Goal: Task Accomplishment & Management: Manage account settings

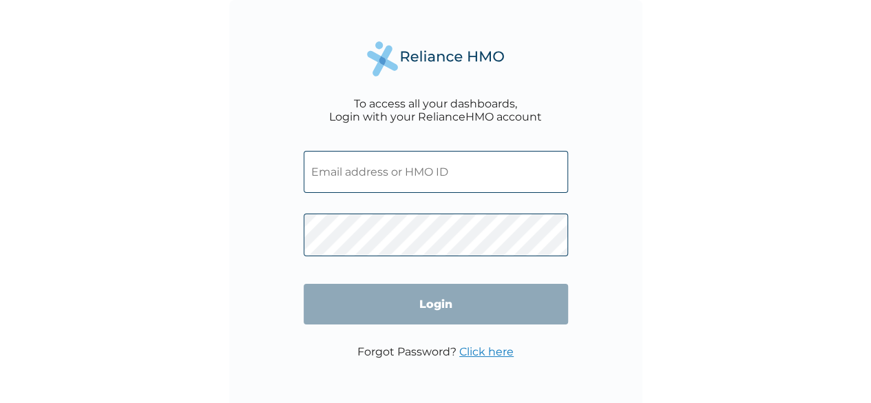
click at [364, 176] on input "text" at bounding box center [436, 172] width 264 height 42
type input "oreoluwa.abegunde@dykesinsurancebrokers.com"
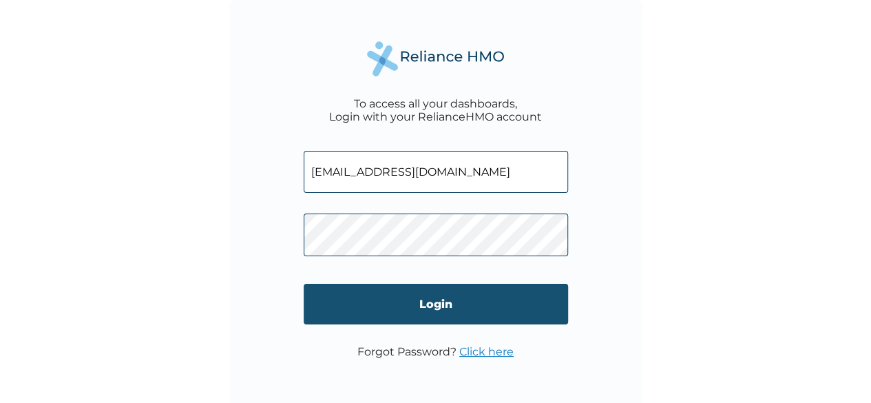
click at [375, 296] on input "Login" at bounding box center [436, 304] width 264 height 41
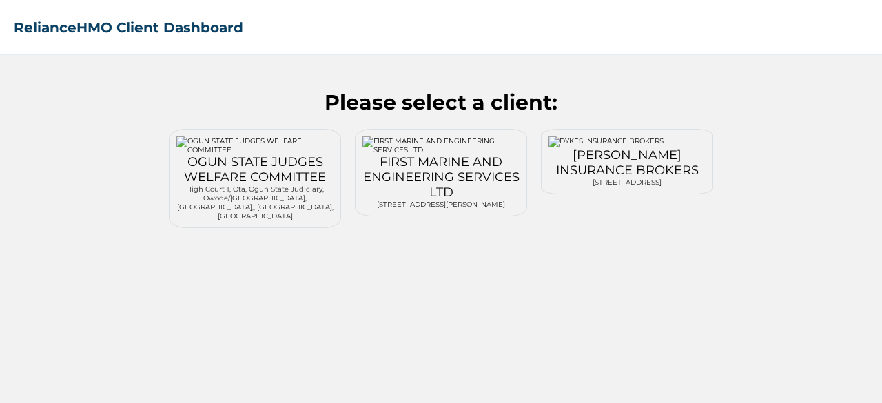
click at [596, 156] on div "[PERSON_NAME] INSURANCE BROKERS" at bounding box center [626, 162] width 157 height 30
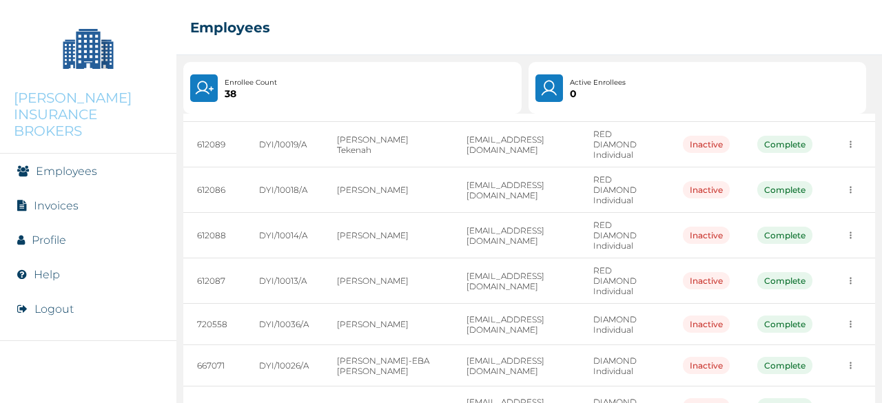
scroll to position [276, 0]
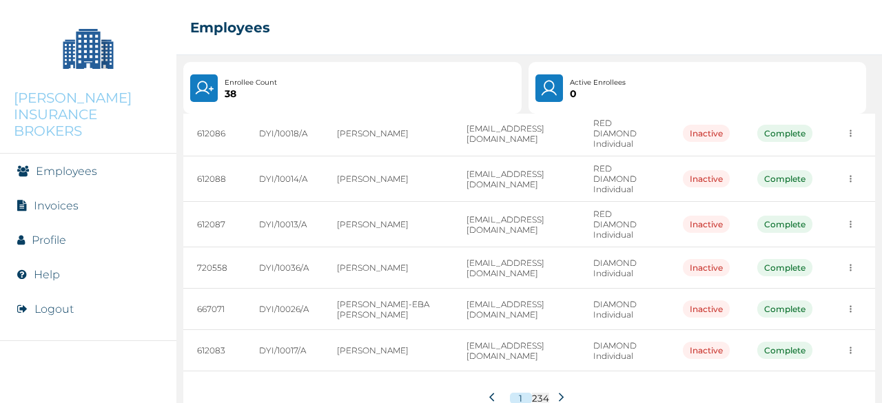
click at [550, 385] on button at bounding box center [561, 398] width 24 height 26
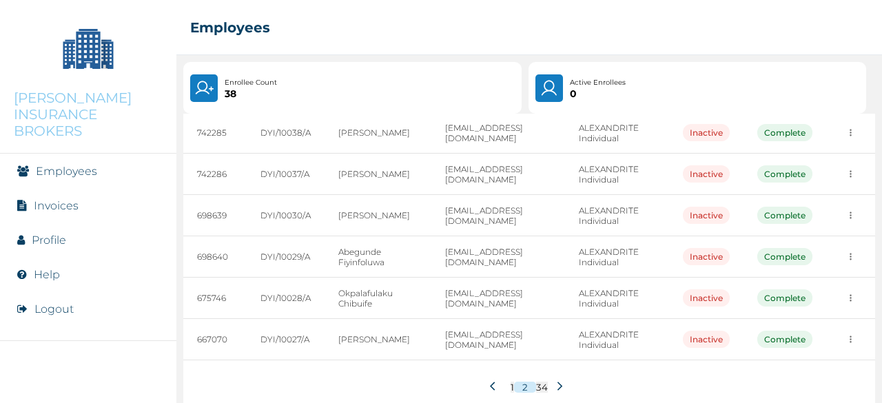
scroll to position [289, 0]
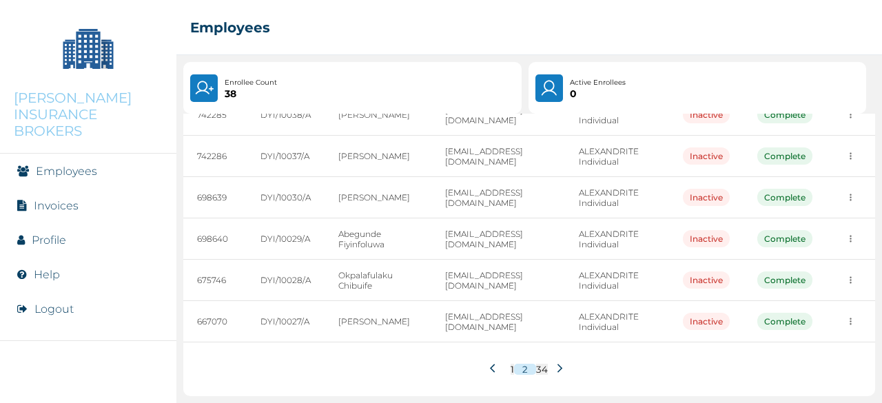
click at [554, 363] on icon at bounding box center [559, 368] width 10 height 10
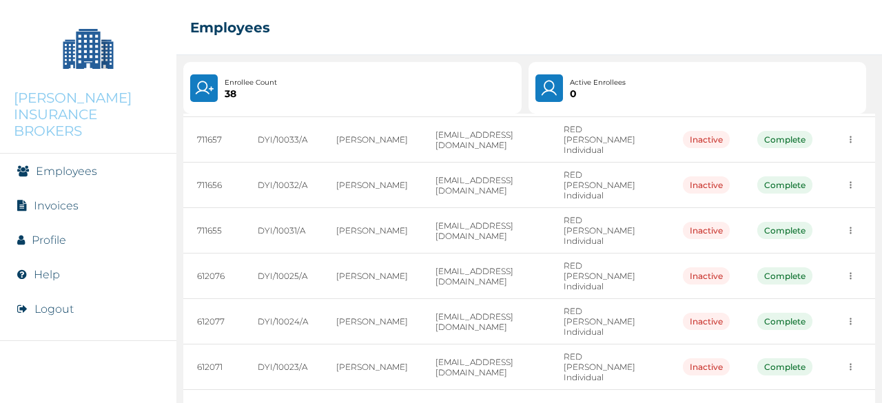
scroll to position [276, 0]
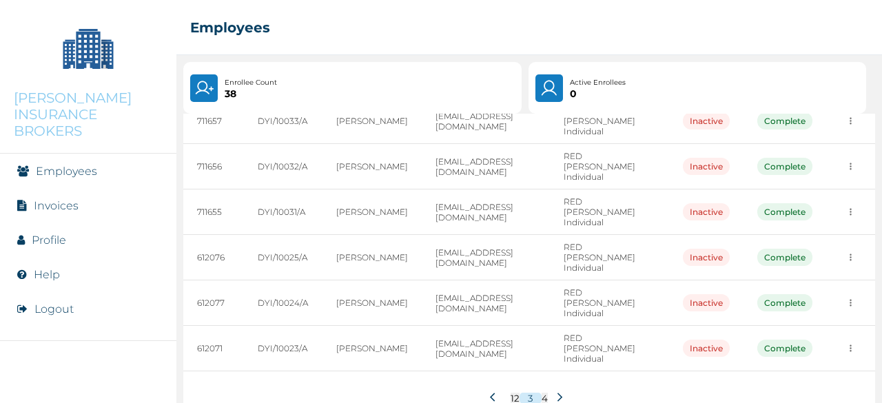
click at [554, 392] on icon at bounding box center [559, 397] width 10 height 10
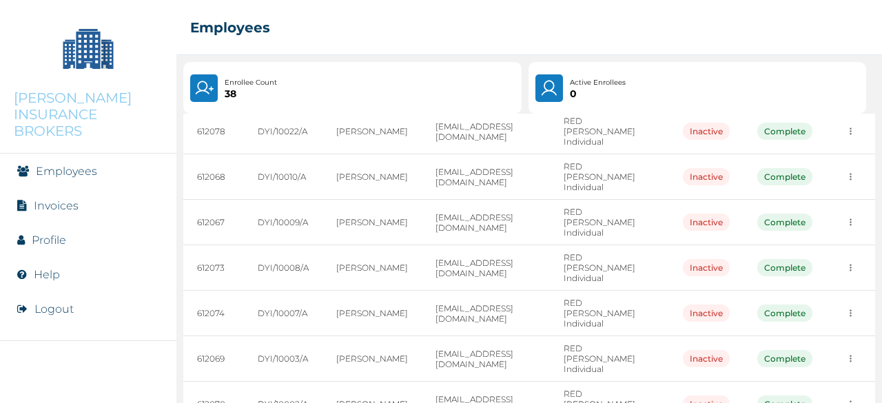
scroll to position [193, 0]
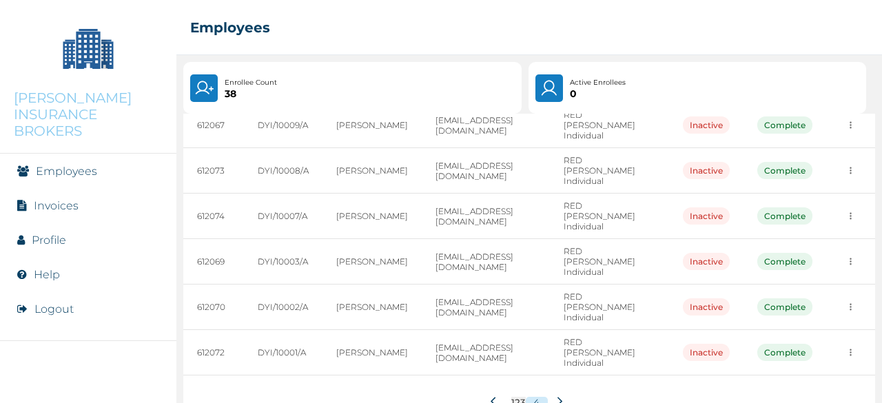
click at [490, 397] on icon at bounding box center [492, 401] width 5 height 8
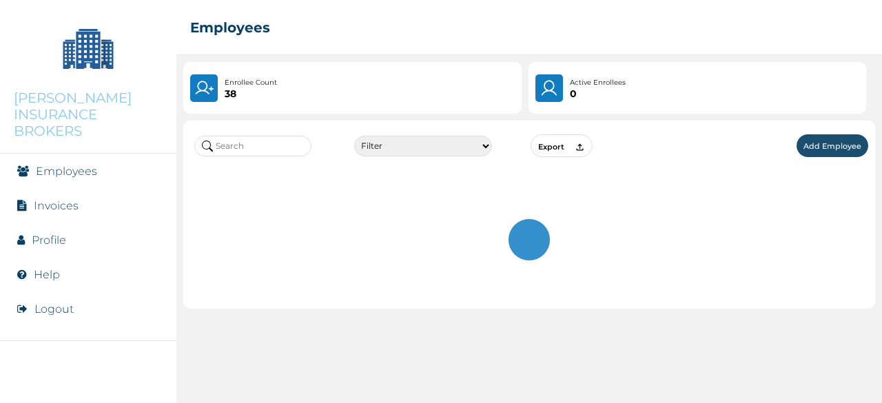
scroll to position [0, 0]
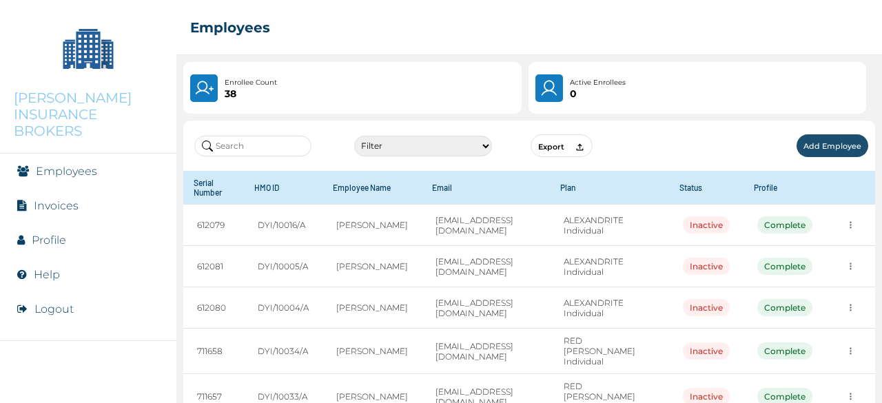
click at [66, 188] on li "Invoices" at bounding box center [88, 205] width 176 height 34
click at [63, 199] on link "Invoices" at bounding box center [56, 205] width 45 height 13
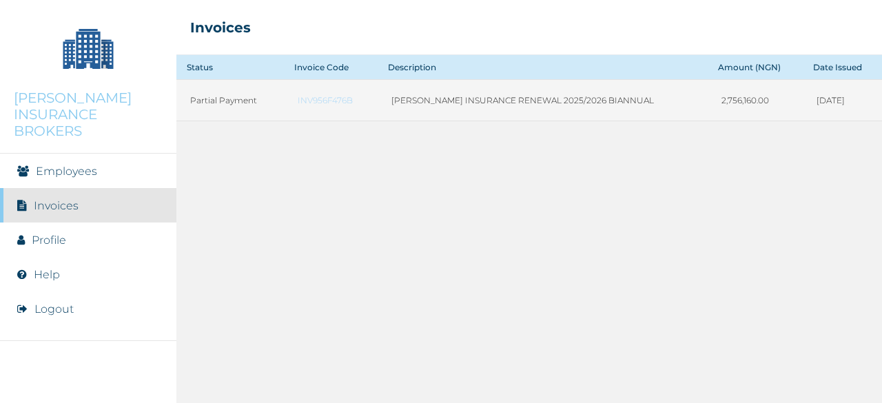
click at [229, 98] on td "Partial Payment" at bounding box center [229, 100] width 107 height 41
click at [802, 95] on td "[DATE]" at bounding box center [841, 100] width 79 height 41
click at [68, 165] on link "Employees" at bounding box center [66, 171] width 61 height 13
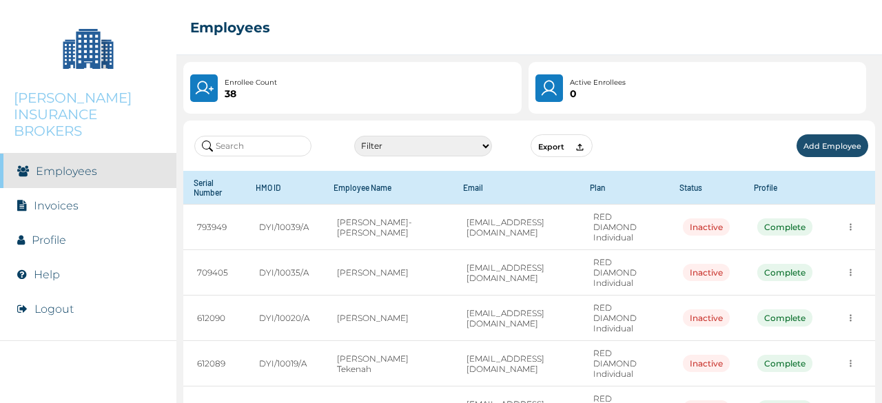
click at [76, 61] on img at bounding box center [88, 48] width 69 height 69
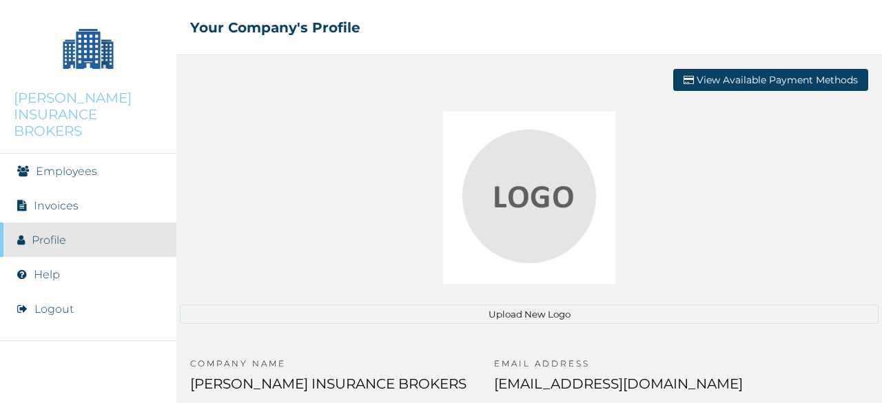
scroll to position [106, 0]
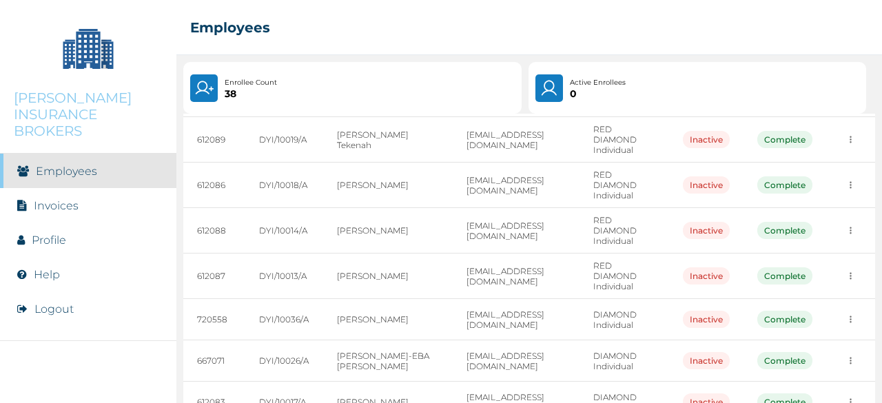
scroll to position [276, 0]
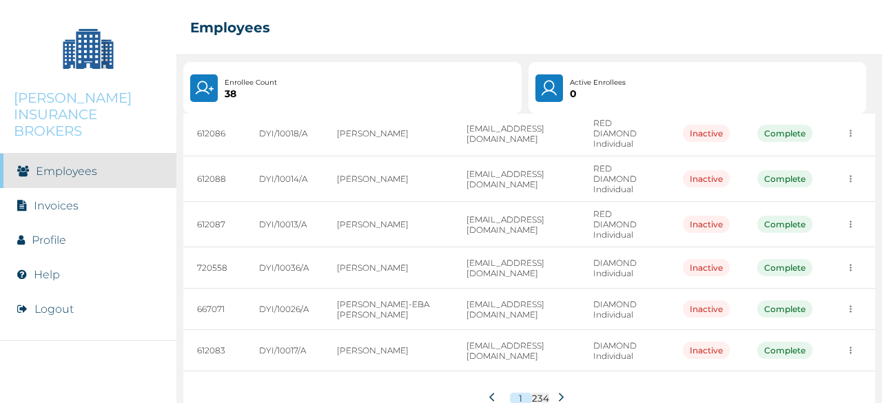
click at [558, 393] on icon at bounding box center [560, 397] width 5 height 9
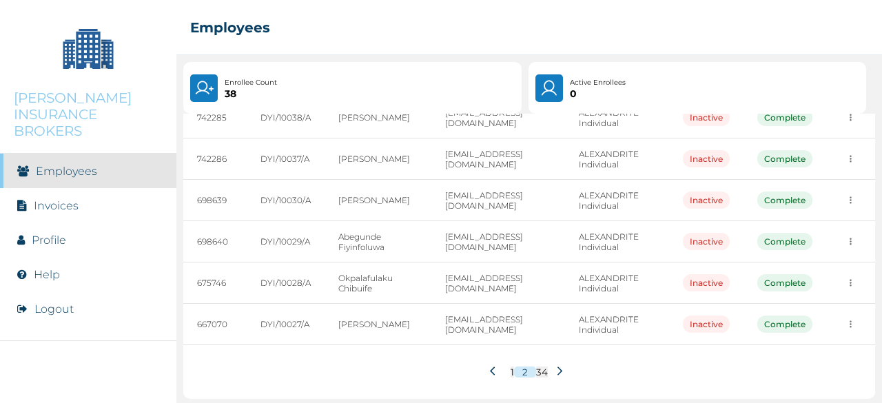
scroll to position [289, 0]
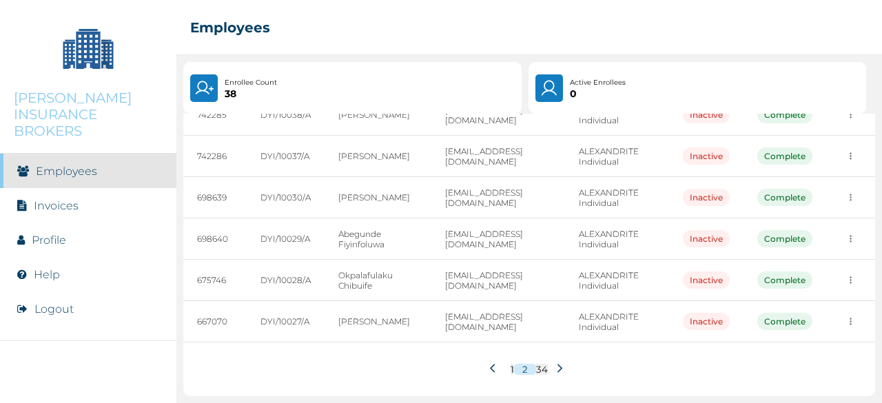
click at [554, 363] on icon at bounding box center [559, 368] width 10 height 10
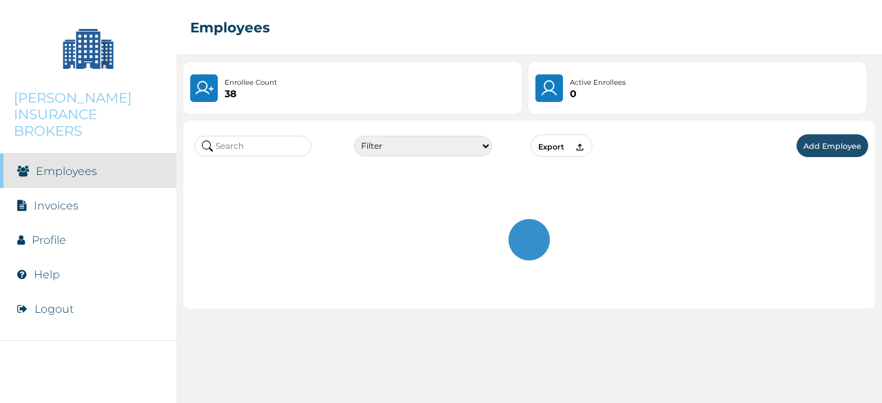
scroll to position [0, 0]
